Goal: Find contact information: Find contact information

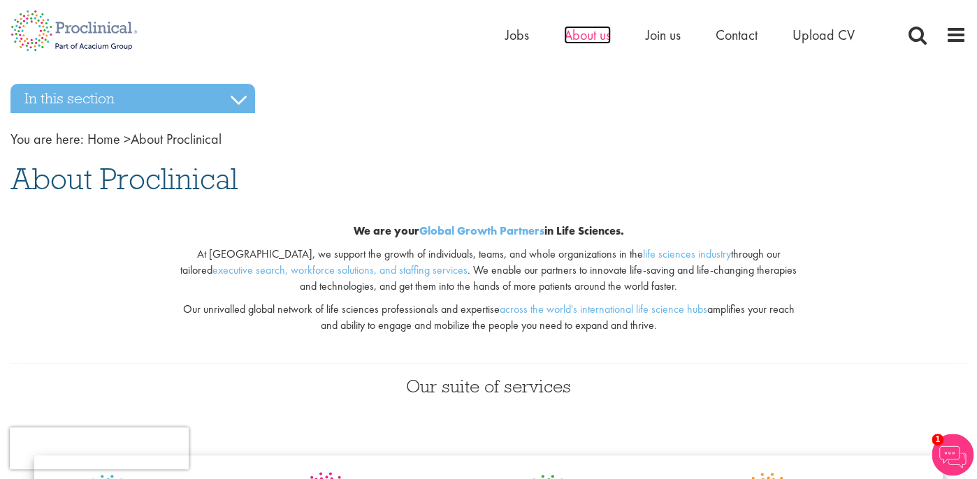
click at [582, 36] on span "About us" at bounding box center [587, 35] width 47 height 18
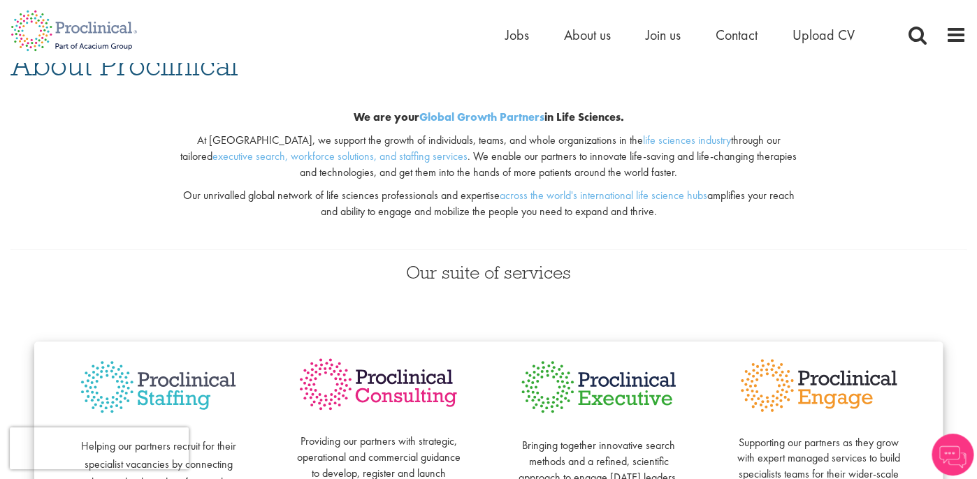
scroll to position [73, 0]
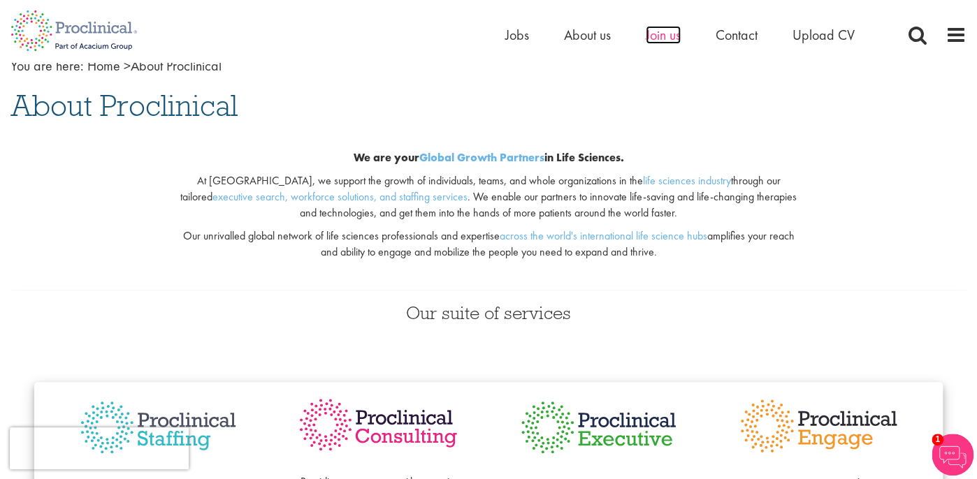
click at [666, 36] on span "Join us" at bounding box center [662, 35] width 35 height 18
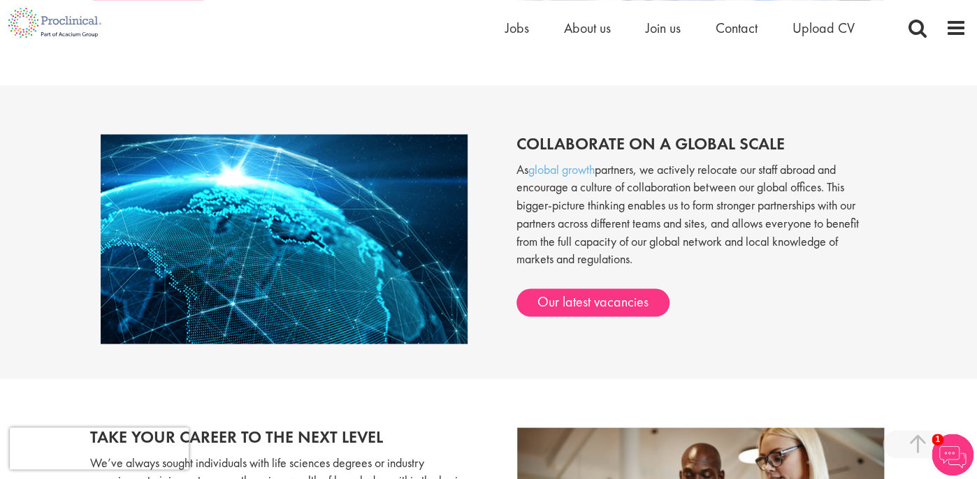
scroll to position [1107, 0]
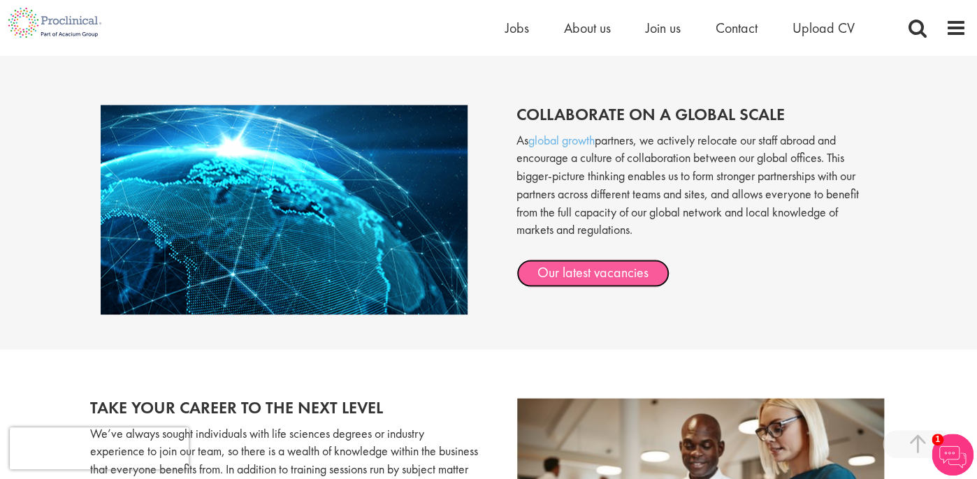
click at [604, 269] on link "Our latest vacancies" at bounding box center [592, 273] width 153 height 28
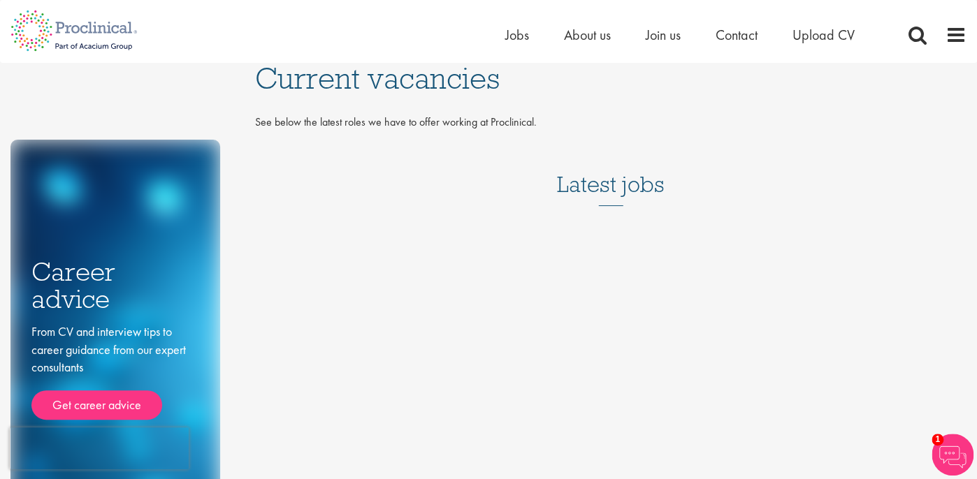
click at [611, 189] on h3 "Latest jobs" at bounding box center [611, 172] width 108 height 68
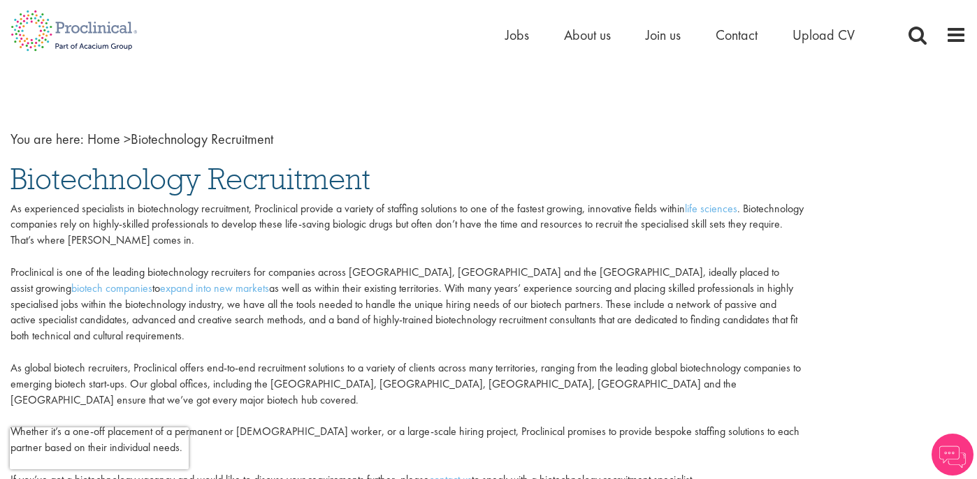
click at [731, 36] on span "Contact" at bounding box center [736, 35] width 42 height 18
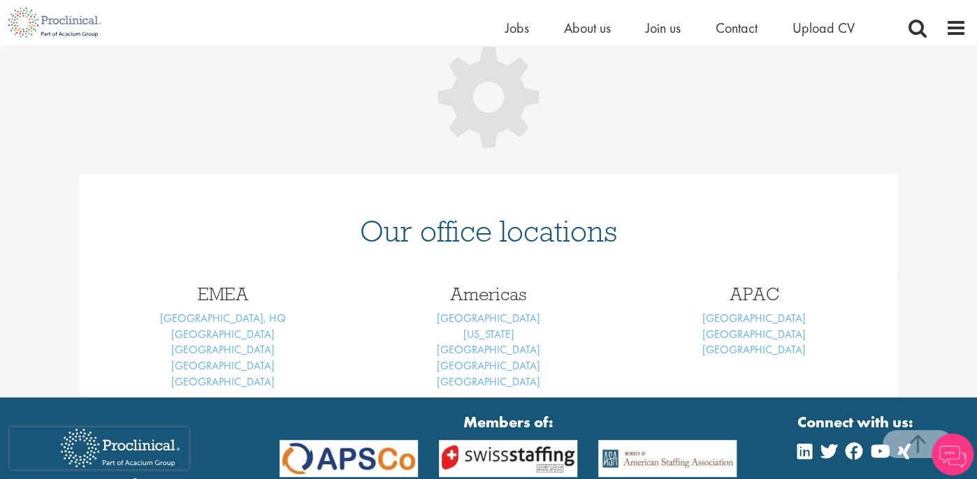
scroll to position [221, 0]
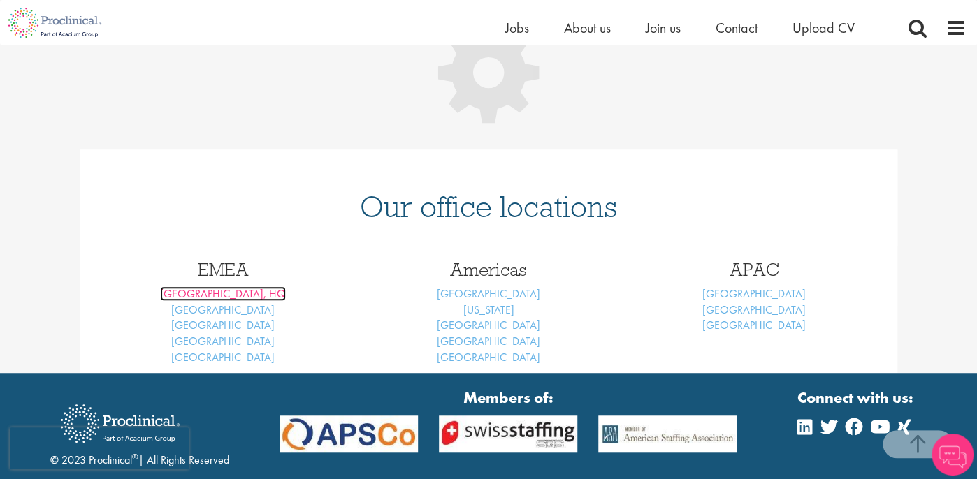
click at [233, 292] on link "[GEOGRAPHIC_DATA], HQ" at bounding box center [223, 293] width 126 height 15
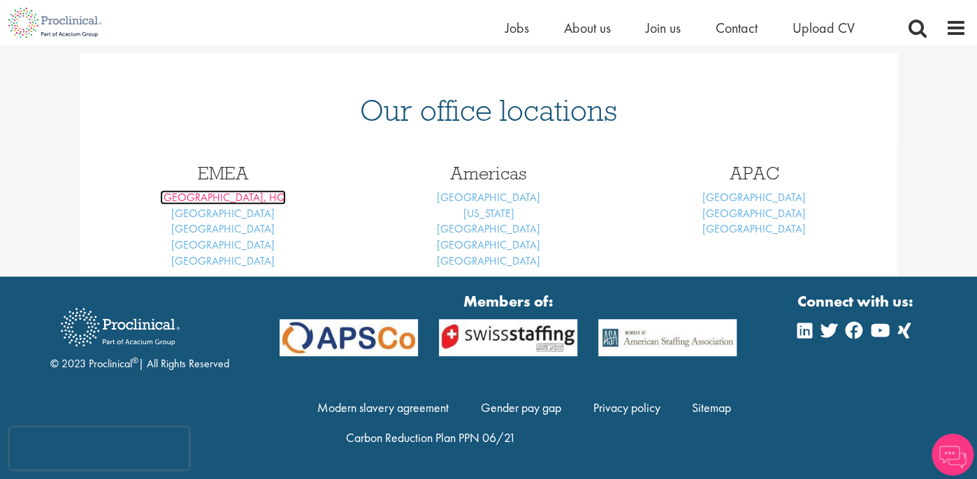
scroll to position [177, 0]
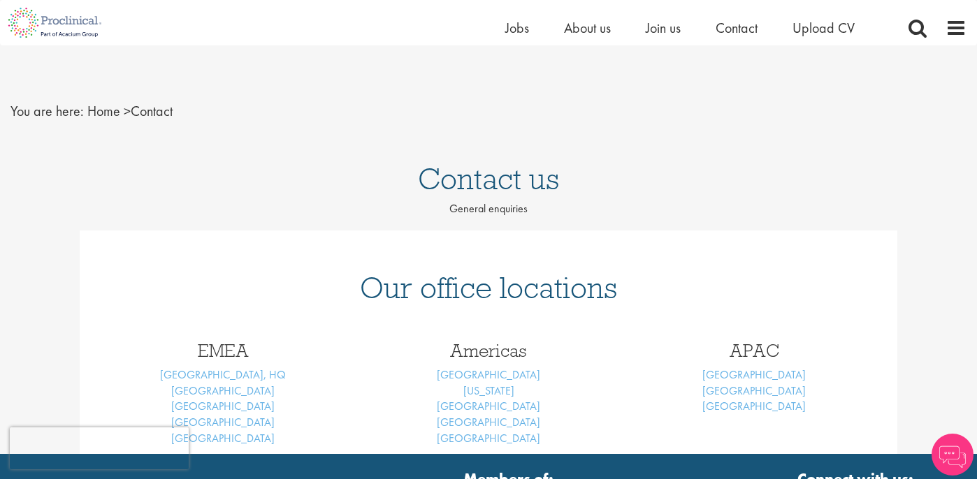
scroll to position [177, 0]
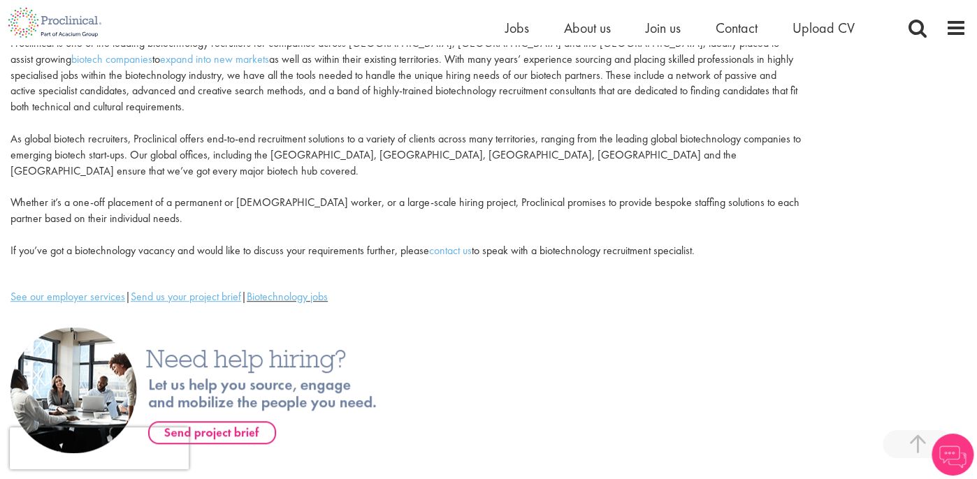
scroll to position [221, 0]
